Goal: Task Accomplishment & Management: Use online tool/utility

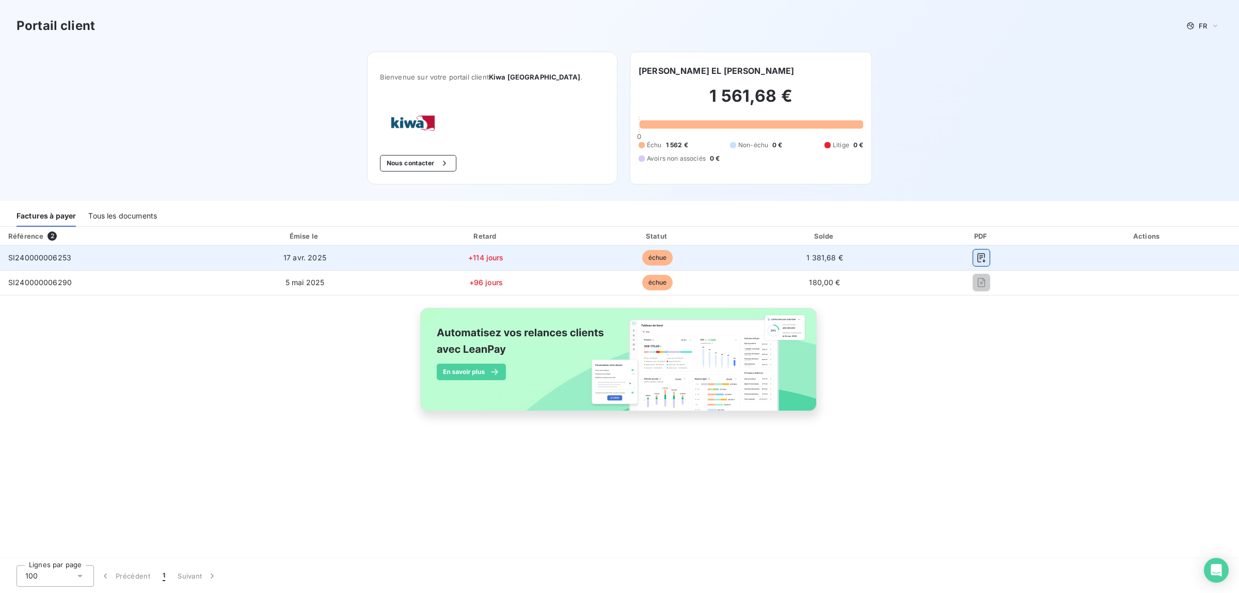
click at [979, 260] on icon "button" at bounding box center [981, 257] width 10 height 10
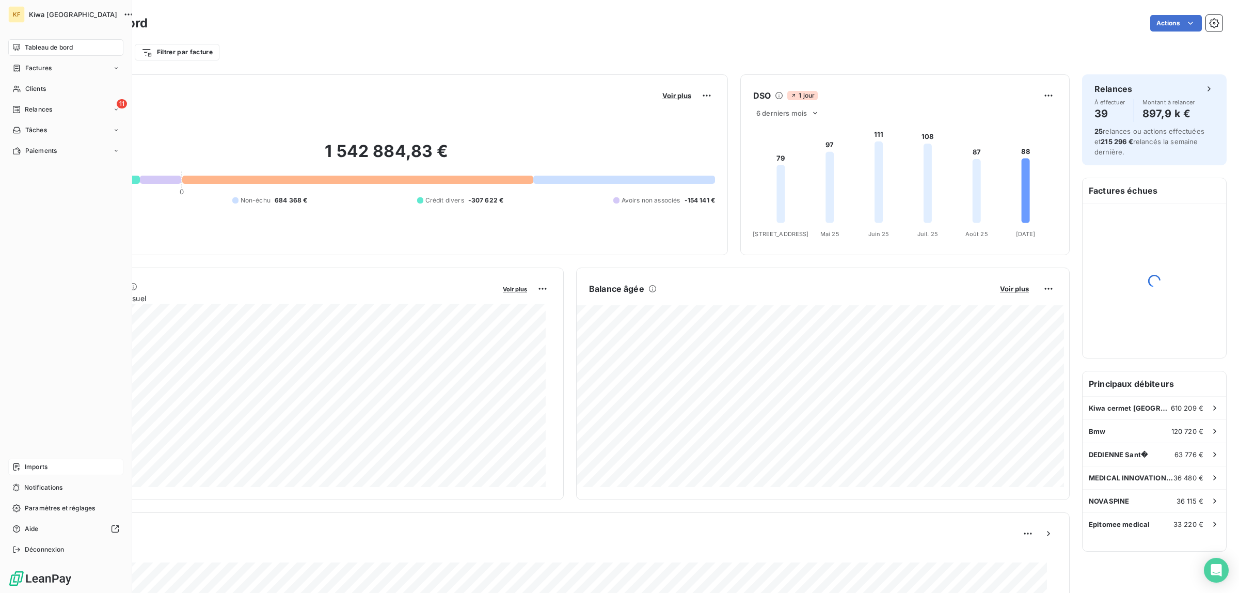
click at [24, 470] on div "Imports" at bounding box center [65, 466] width 115 height 17
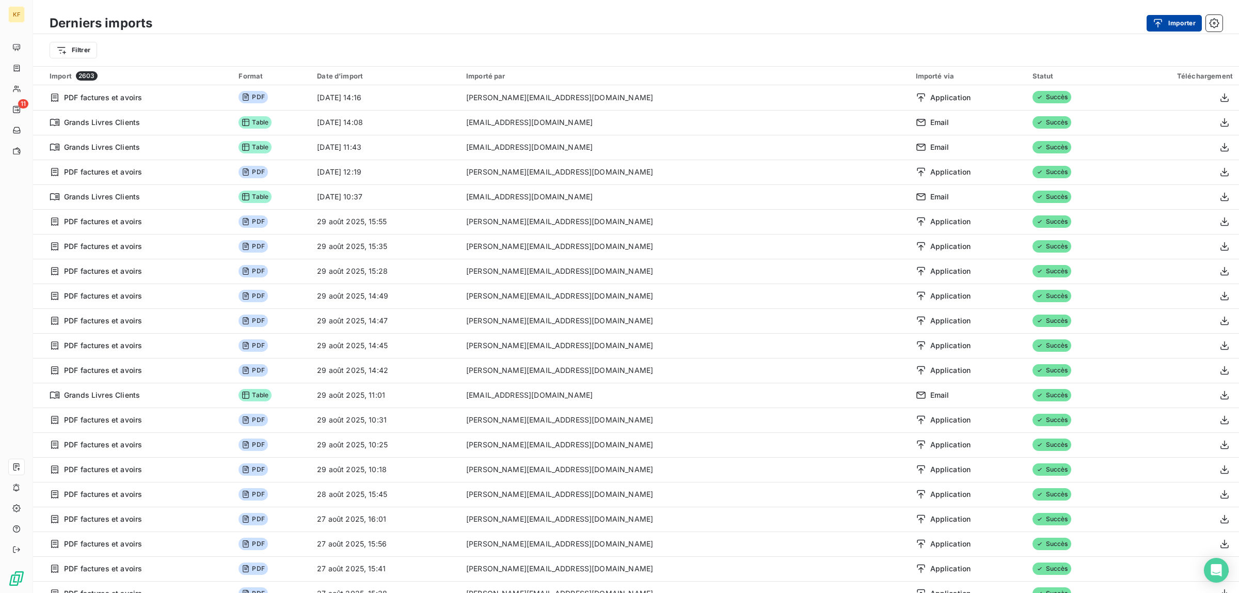
click at [1184, 16] on button "Importer" at bounding box center [1173, 23] width 55 height 17
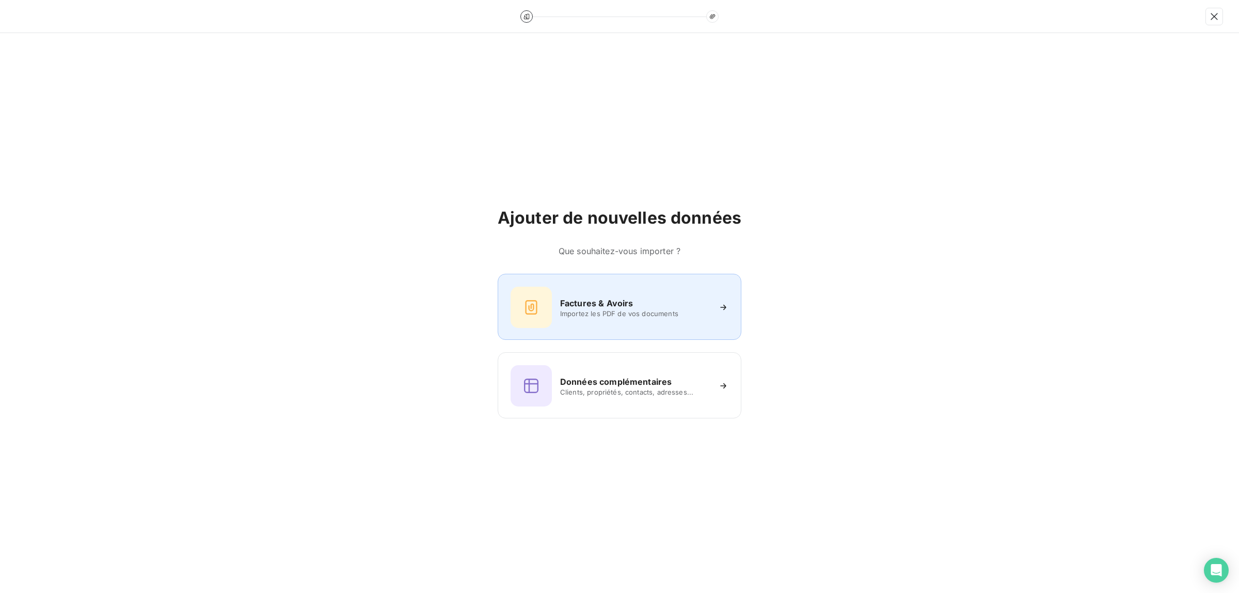
click at [636, 311] on span "Importez les PDF de vos documents" at bounding box center [635, 313] width 150 height 8
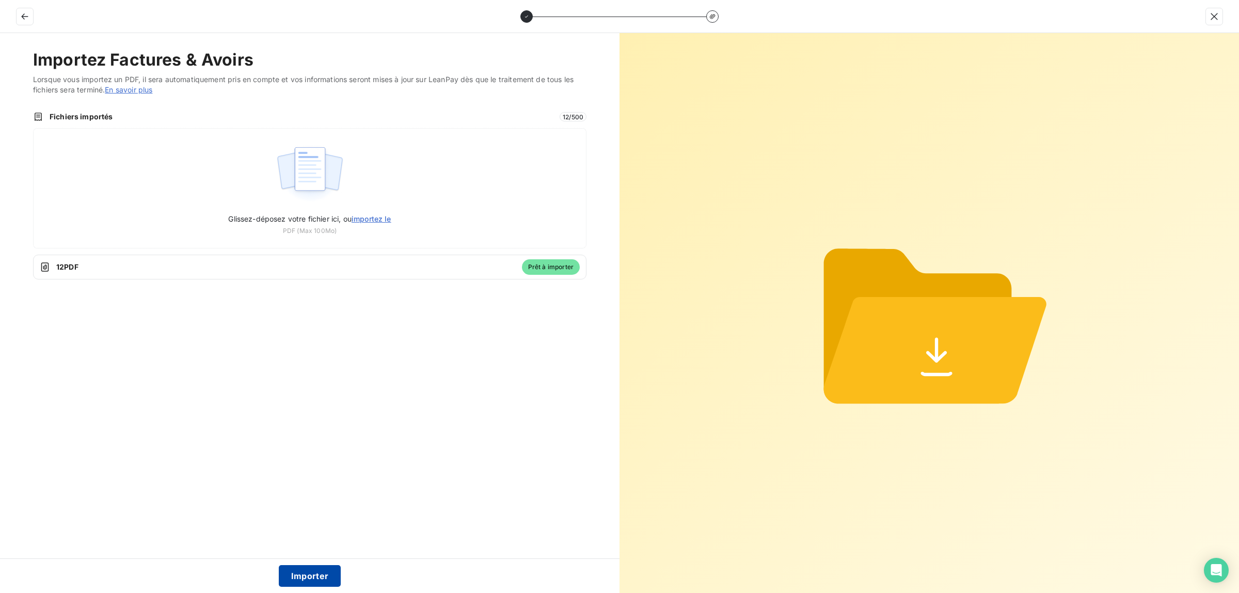
drag, startPoint x: 328, startPoint y: 574, endPoint x: 323, endPoint y: 571, distance: 5.8
click at [327, 574] on button "Importer" at bounding box center [310, 576] width 62 height 22
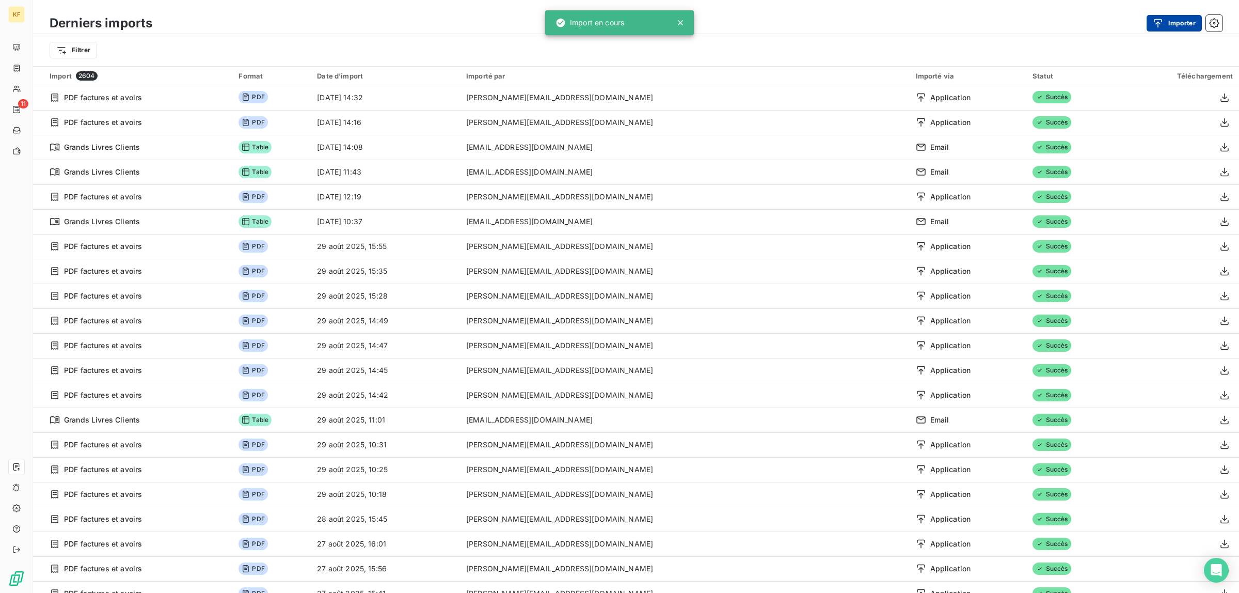
click at [1173, 27] on button "Importer" at bounding box center [1173, 23] width 55 height 17
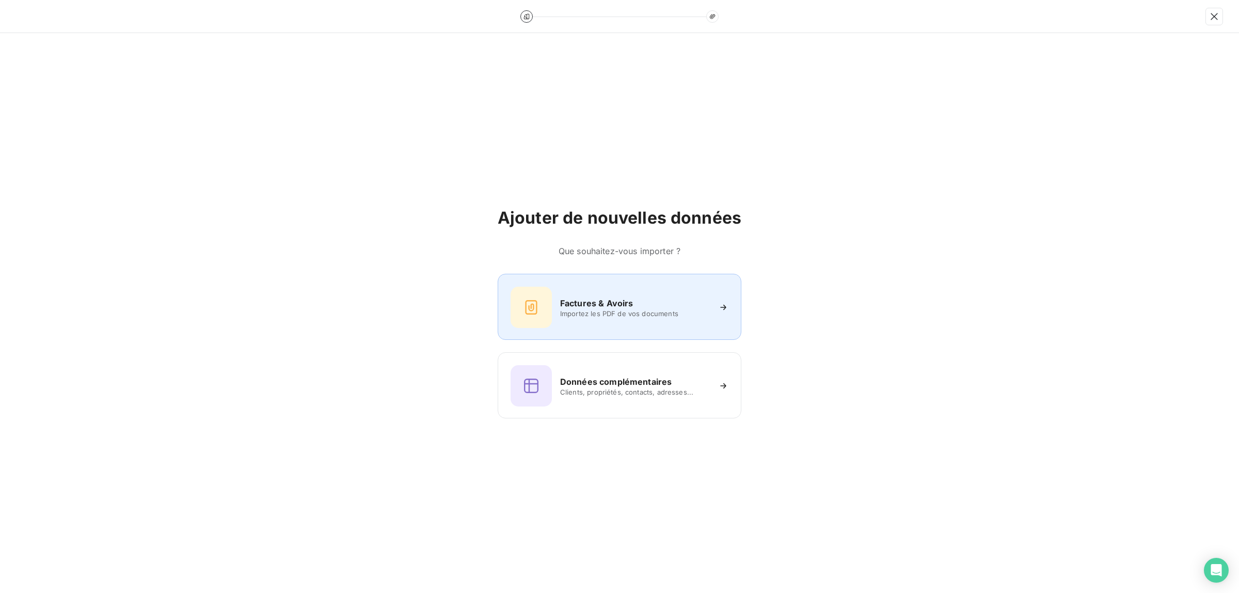
click at [655, 315] on span "Importez les PDF de vos documents" at bounding box center [635, 313] width 150 height 8
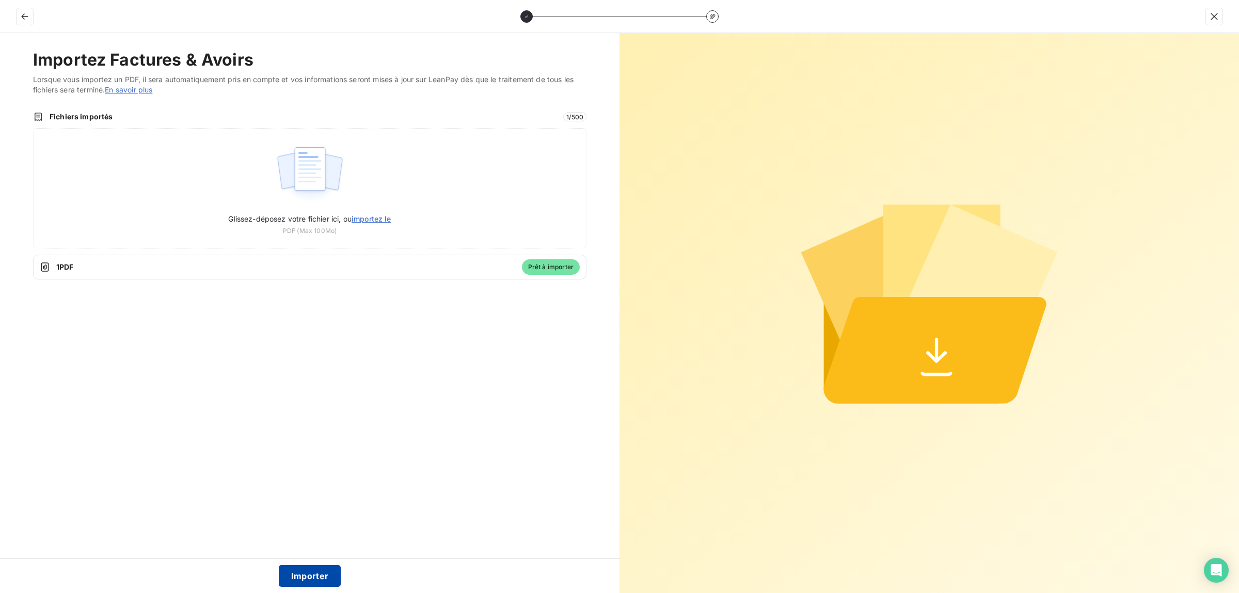
click at [301, 577] on button "Importer" at bounding box center [310, 576] width 62 height 22
